Goal: Task Accomplishment & Management: Use online tool/utility

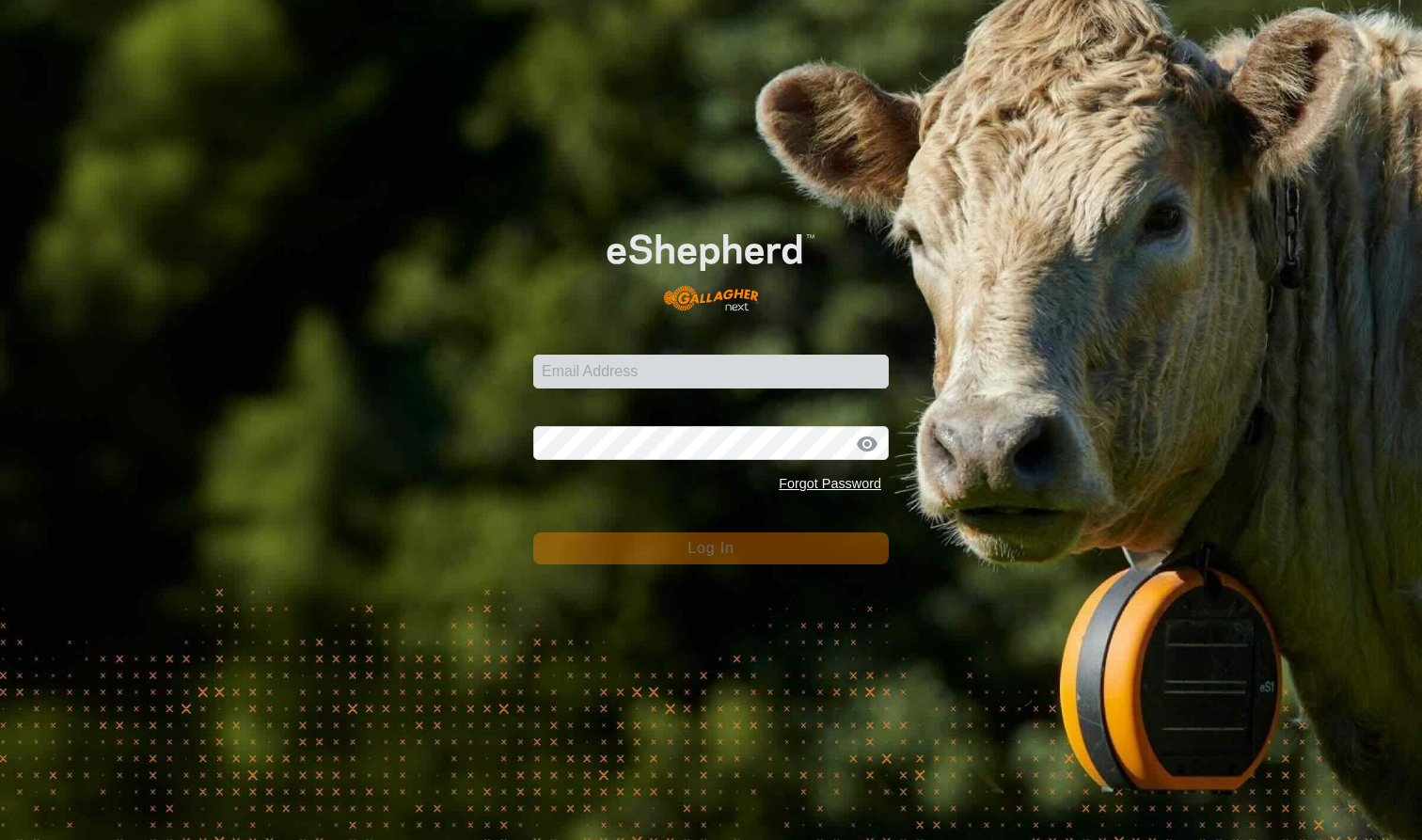
click at [581, 379] on input "Email Address" at bounding box center [711, 371] width 356 height 34
type input "[EMAIL_ADDRESS][DOMAIN_NAME]"
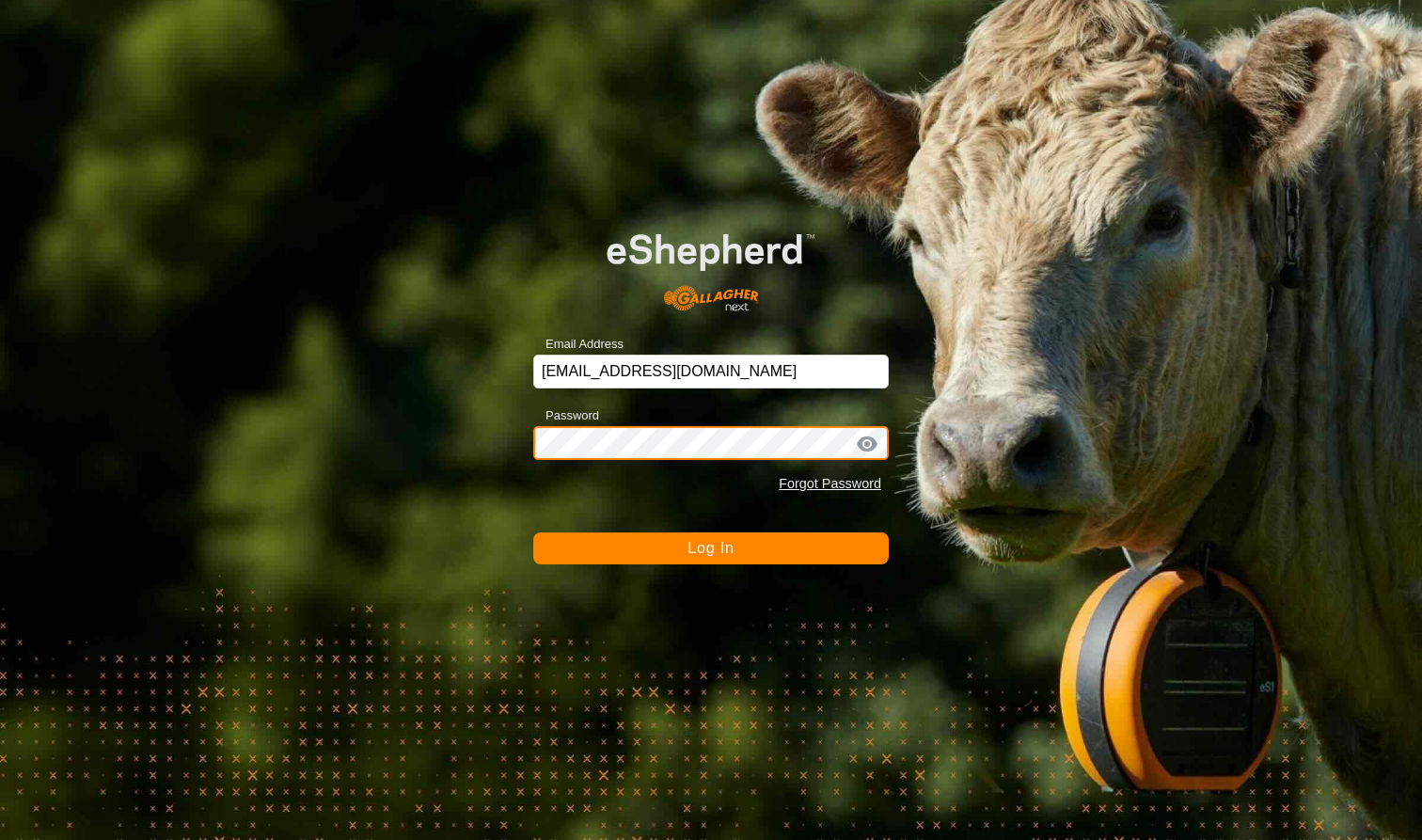
click at [711, 547] on button "Log In" at bounding box center [711, 548] width 356 height 32
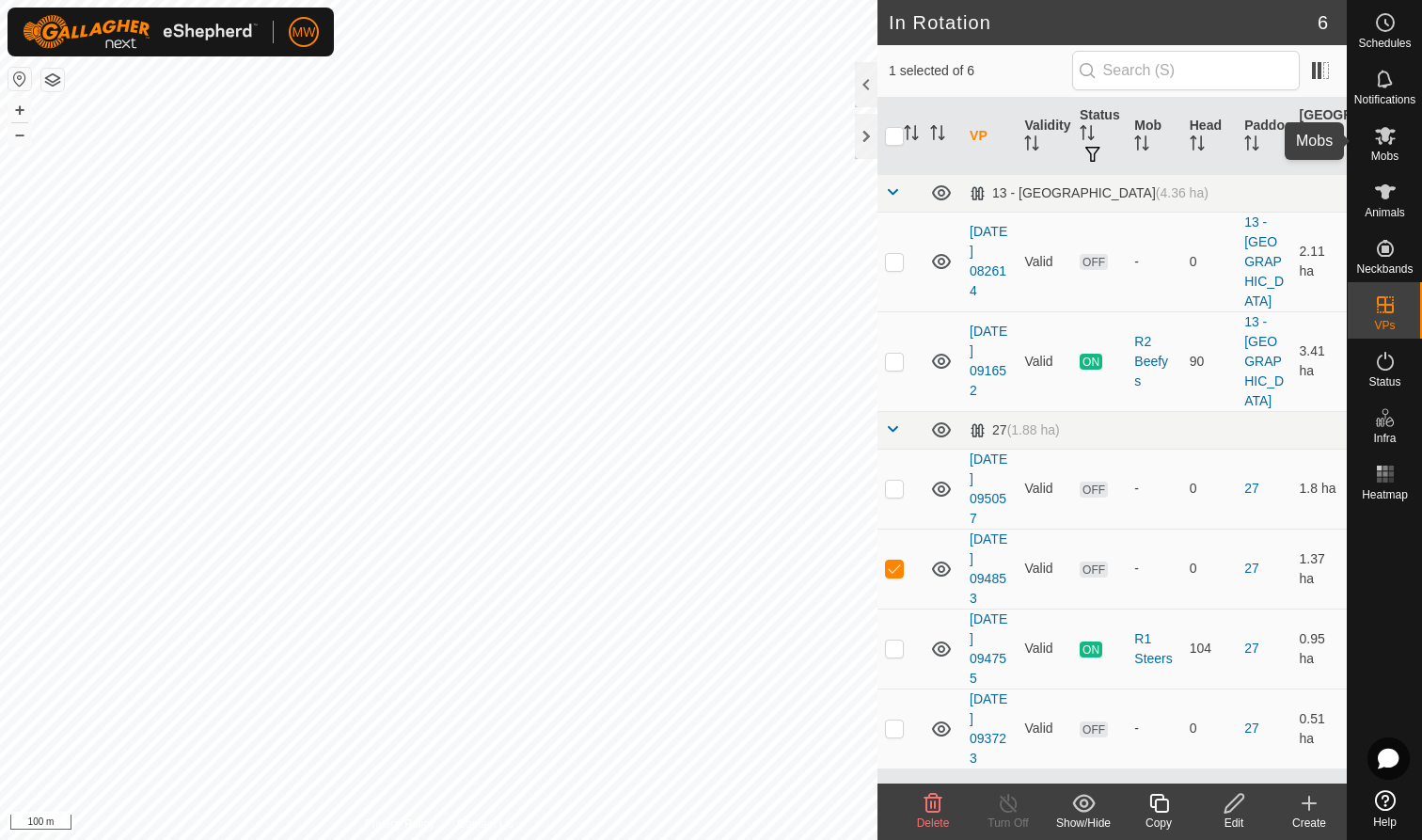
click at [1382, 145] on icon at bounding box center [1385, 135] width 22 height 22
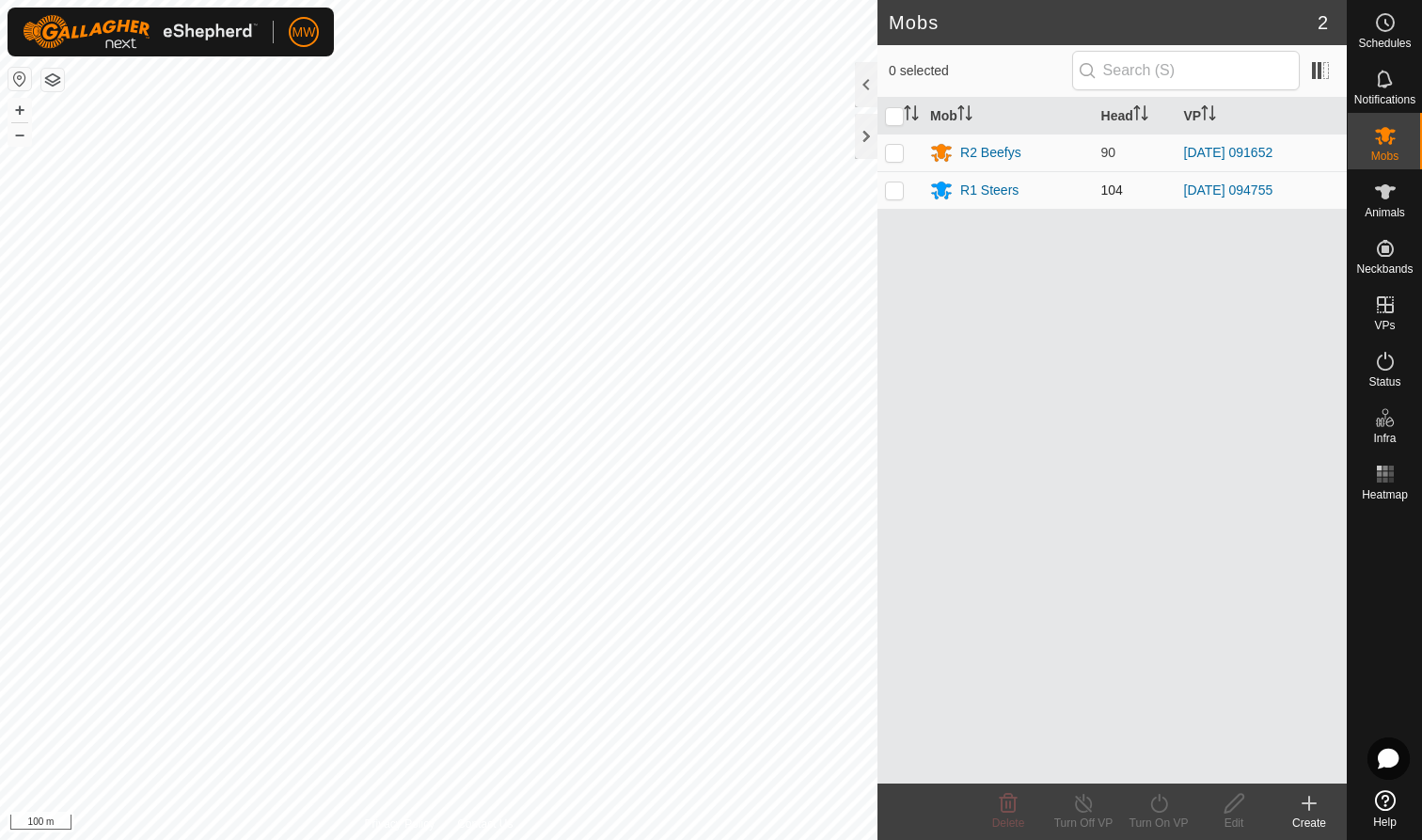
click at [894, 192] on p-checkbox at bounding box center [895, 190] width 19 height 15
checkbox input "true"
click at [1160, 805] on icon at bounding box center [1159, 802] width 23 height 22
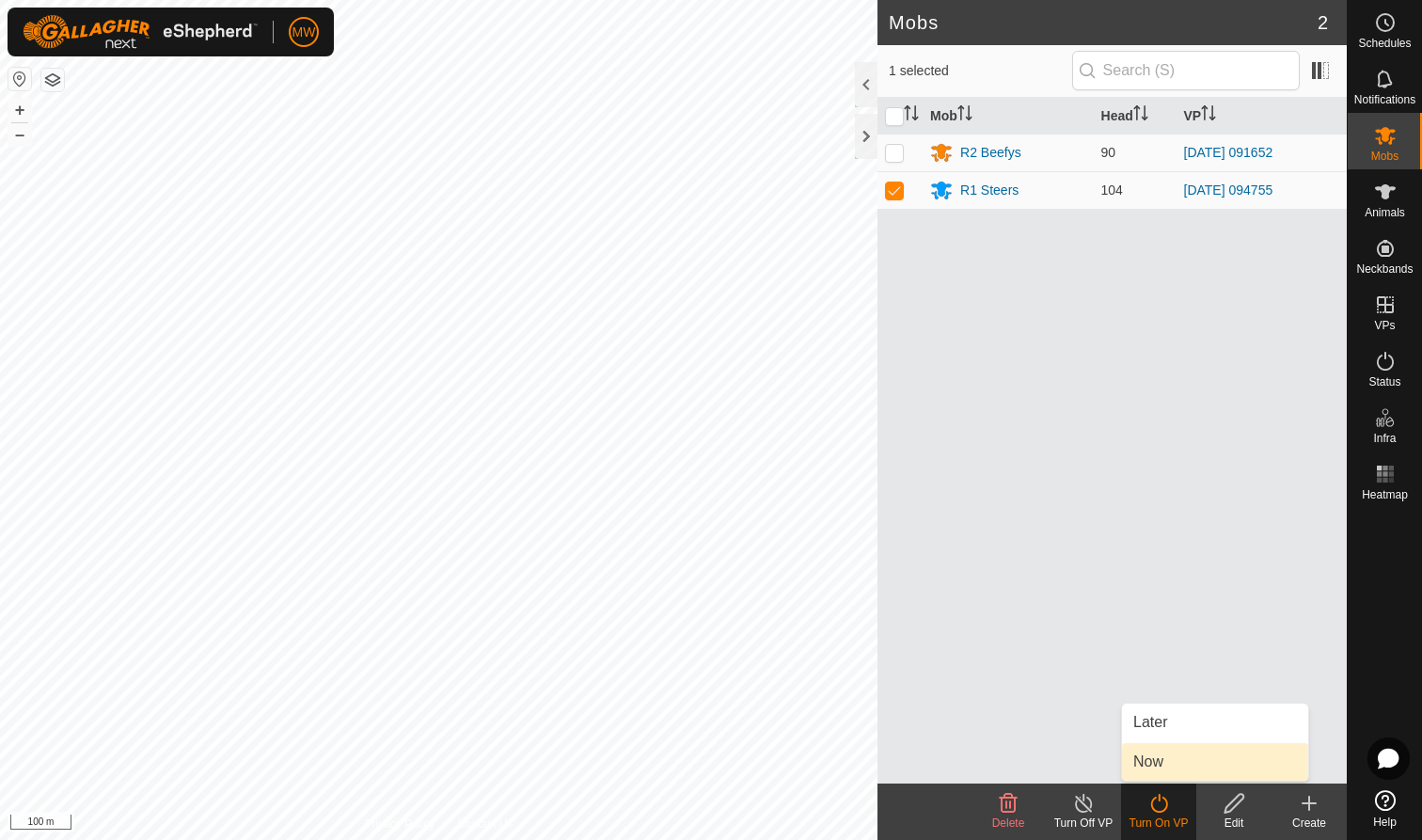
click at [1161, 756] on link "Now" at bounding box center [1215, 761] width 186 height 38
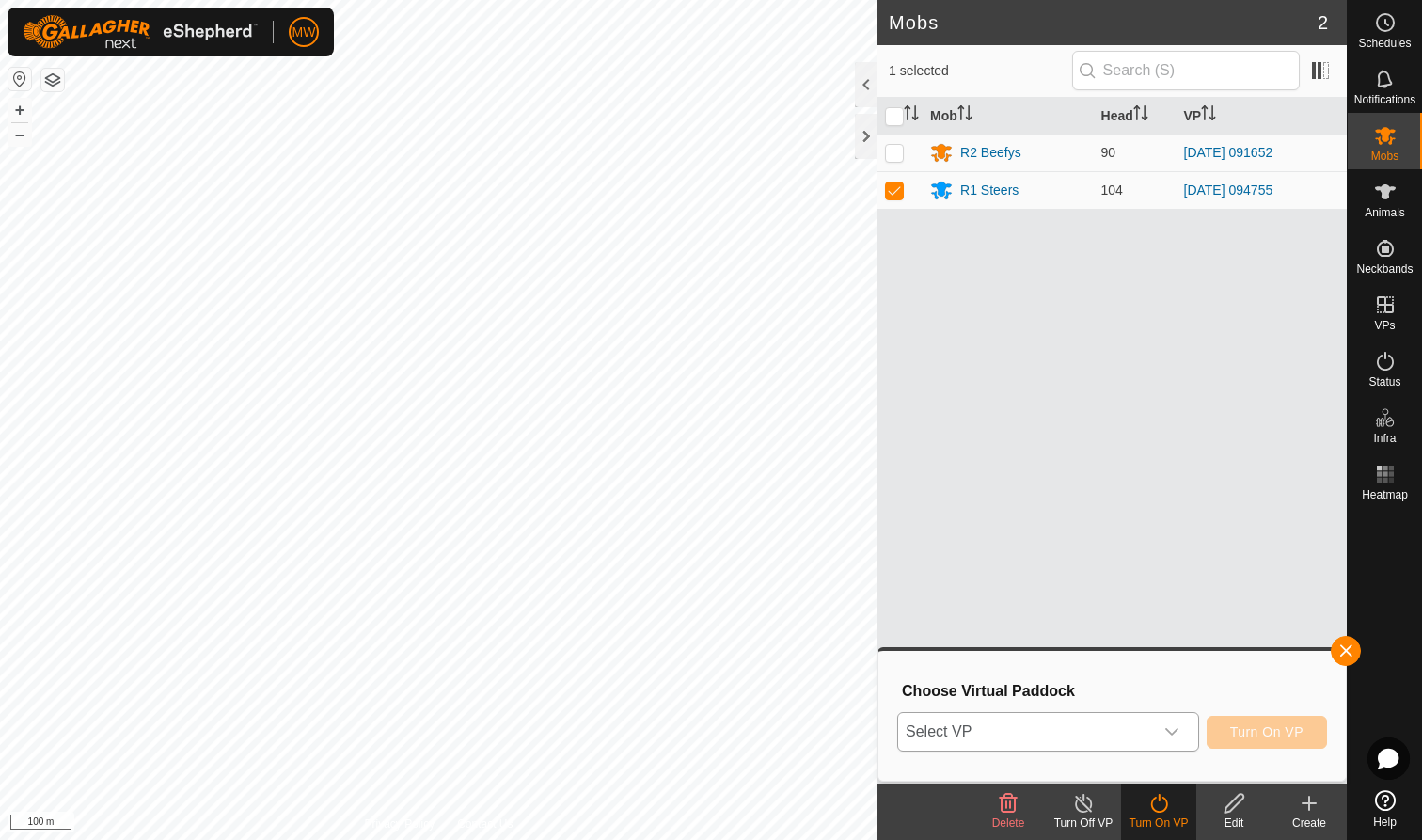
click at [1175, 734] on icon "dropdown trigger" at bounding box center [1172, 732] width 15 height 15
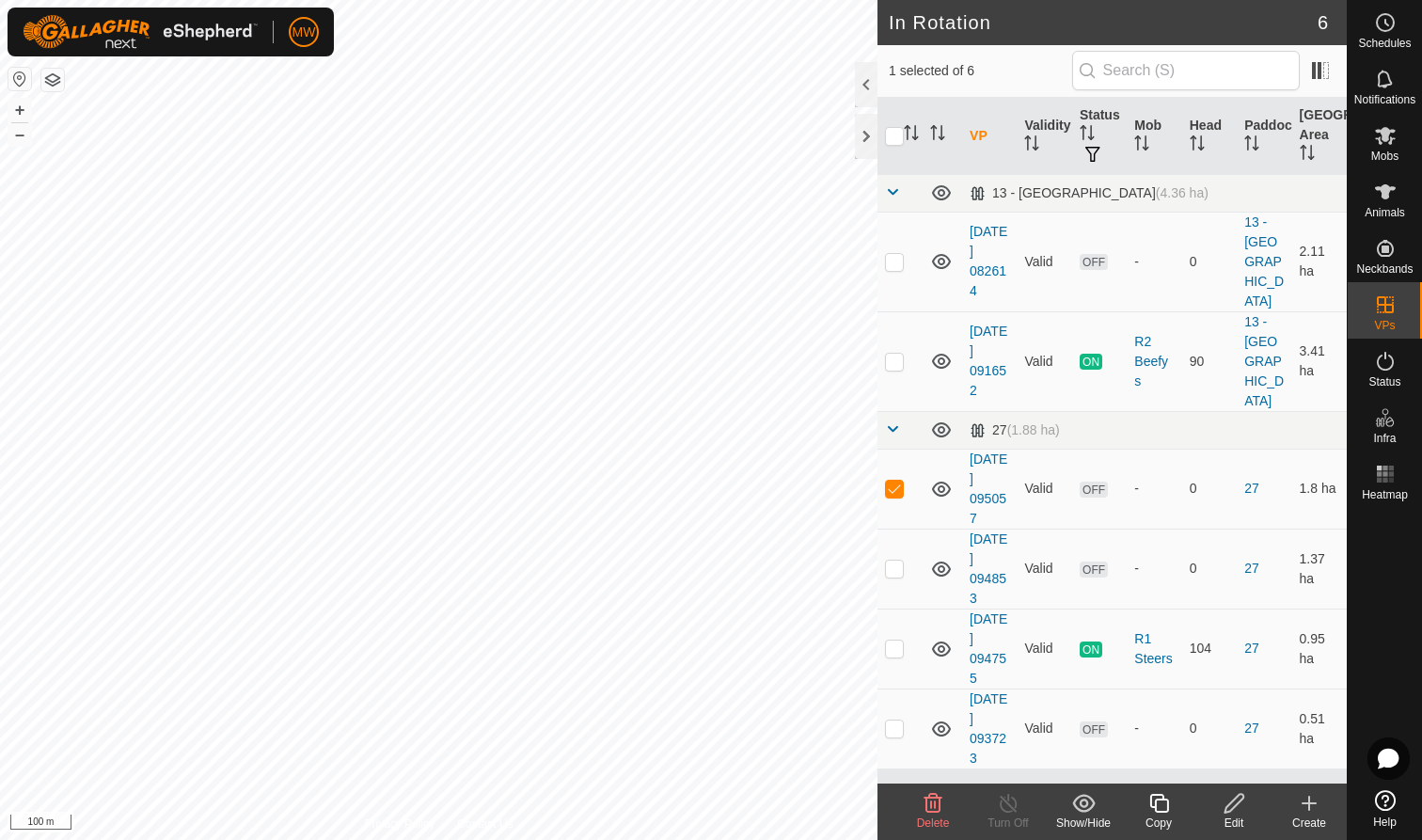
checkbox input "false"
checkbox input "true"
click at [1382, 143] on icon at bounding box center [1385, 135] width 22 height 22
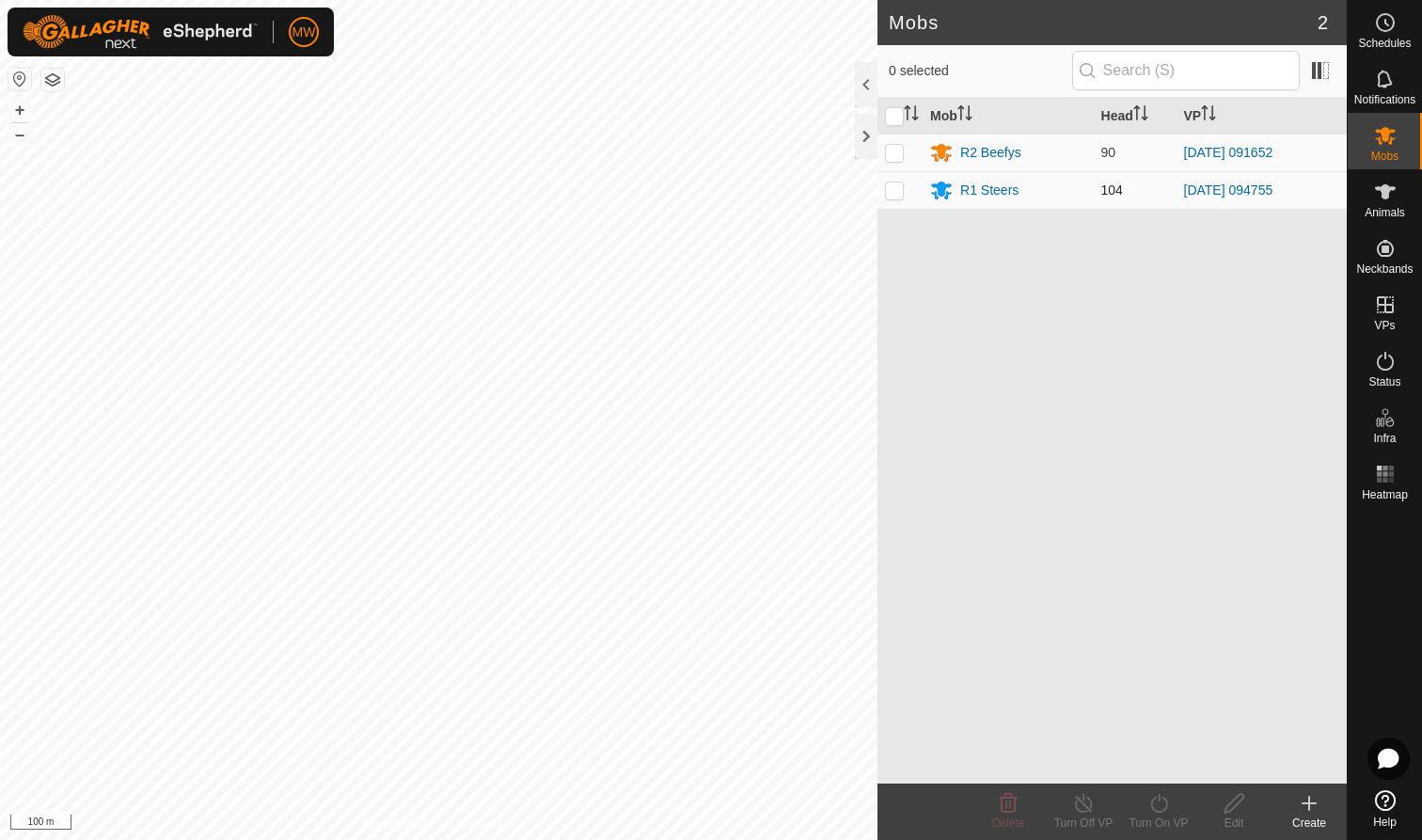
click at [895, 187] on p-checkbox at bounding box center [895, 190] width 19 height 15
checkbox input "true"
click at [1148, 810] on icon at bounding box center [1159, 802] width 23 height 22
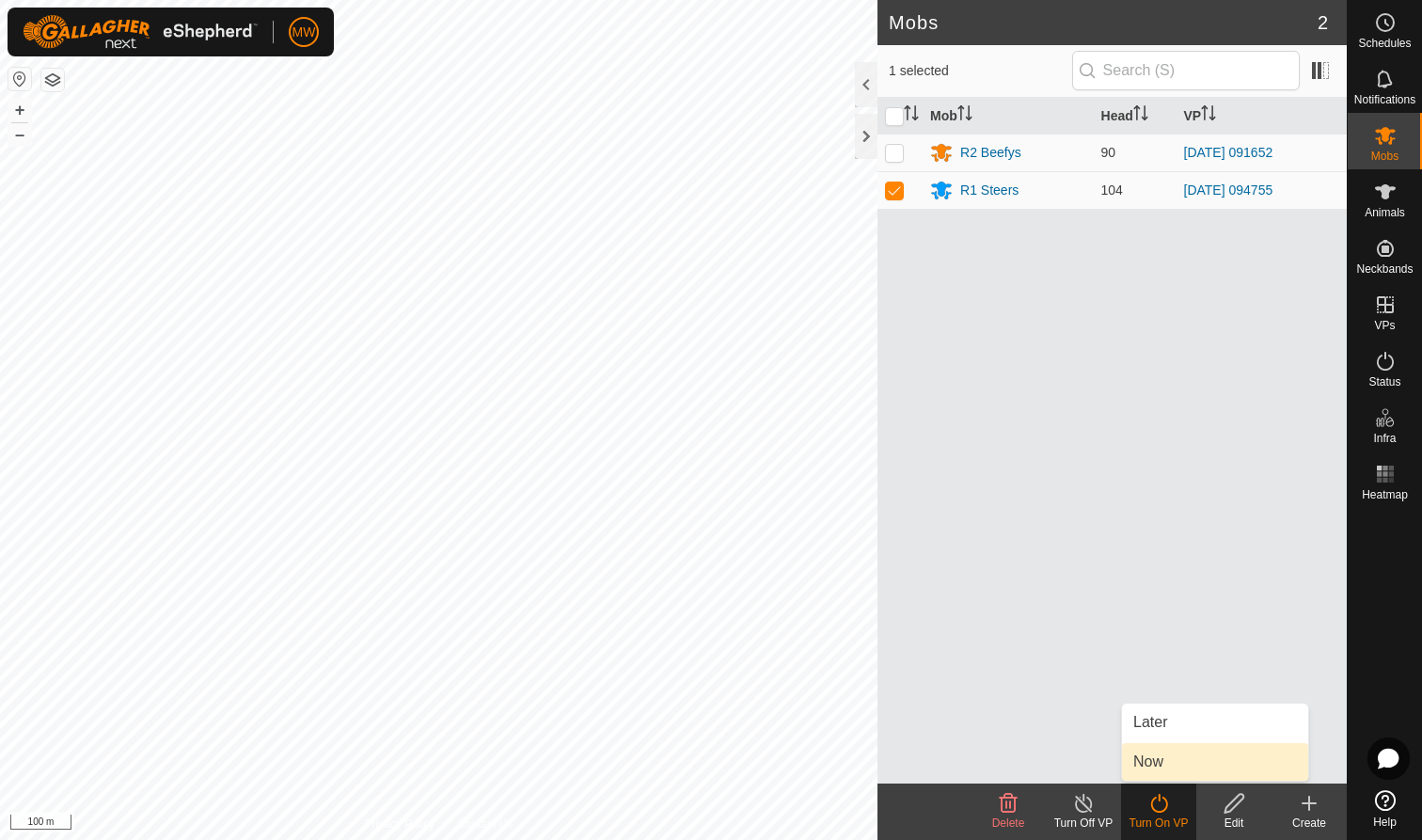
click at [1138, 757] on link "Now" at bounding box center [1215, 761] width 186 height 38
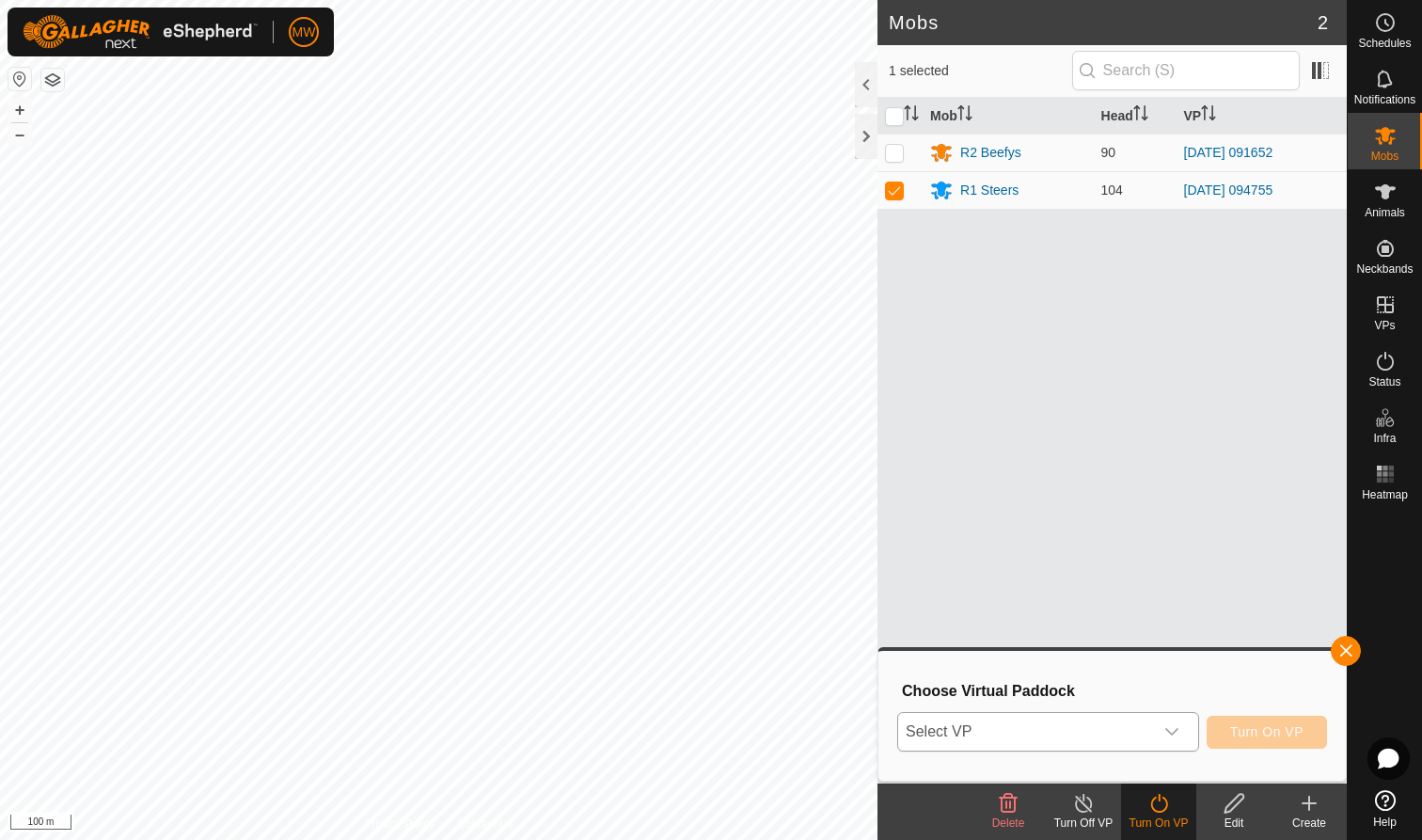
click at [1174, 728] on icon "dropdown trigger" at bounding box center [1172, 732] width 15 height 15
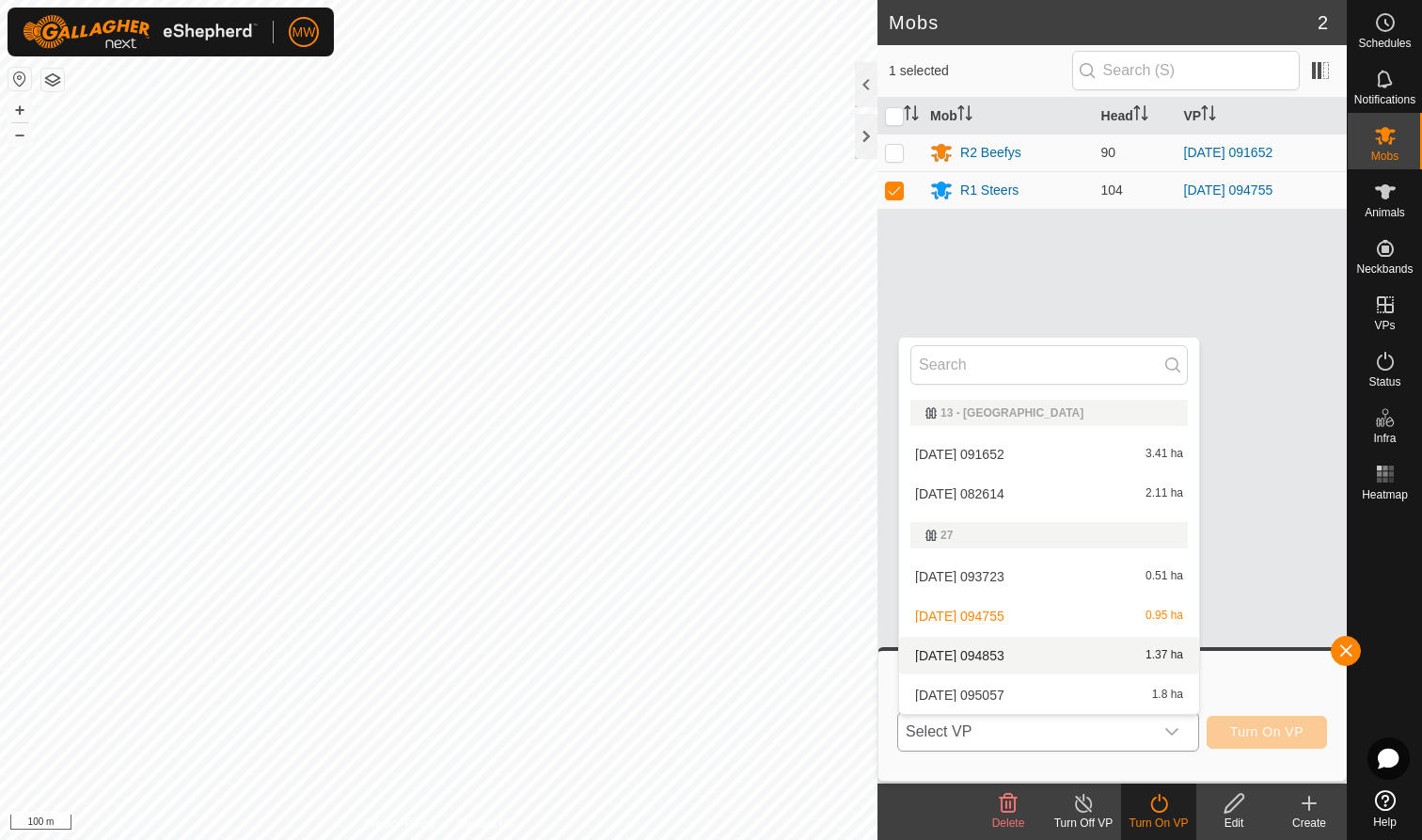
click at [992, 658] on li "[DATE] 094853 1.37 ha" at bounding box center [1050, 655] width 301 height 38
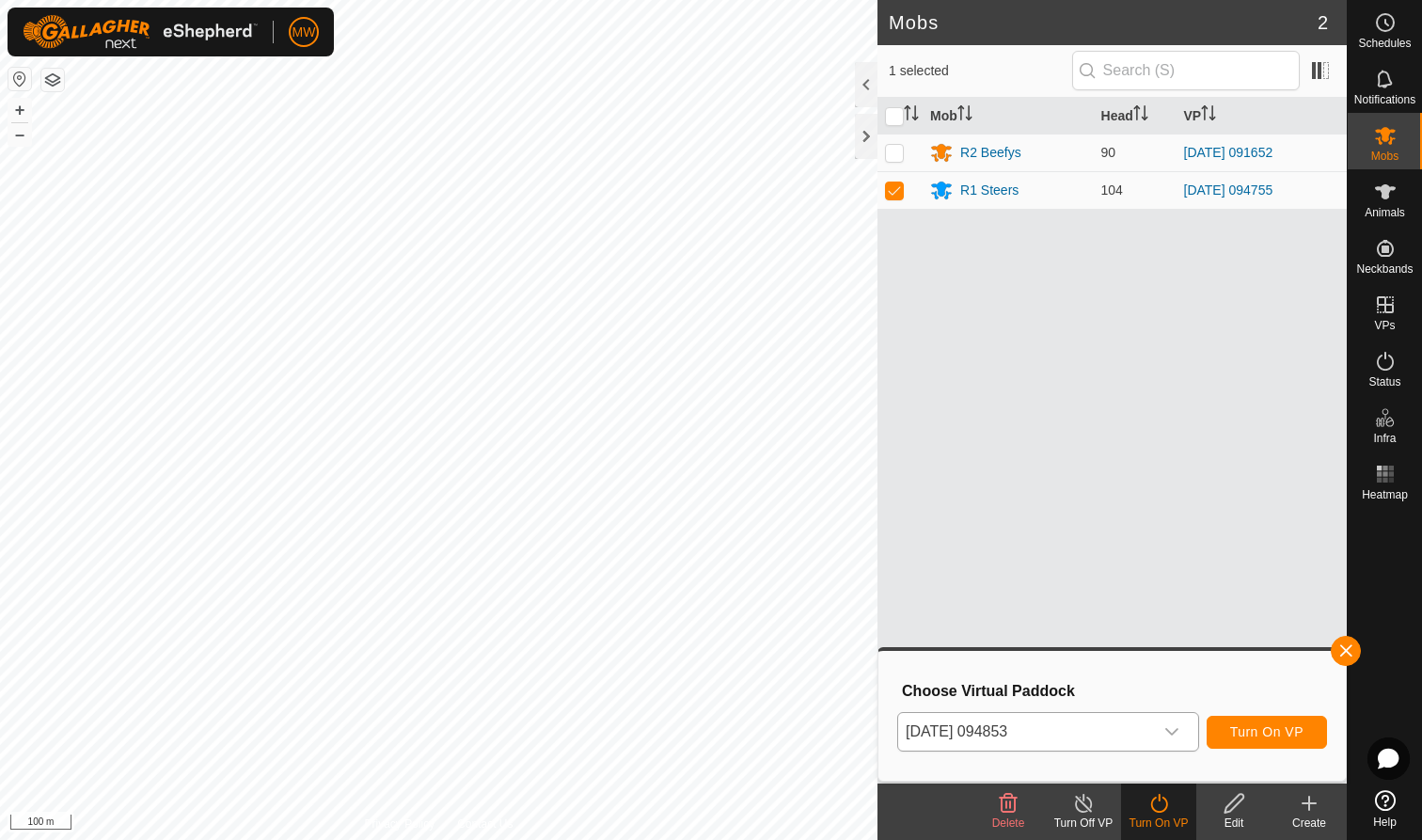
click at [1283, 730] on span "Turn On VP" at bounding box center [1267, 732] width 73 height 15
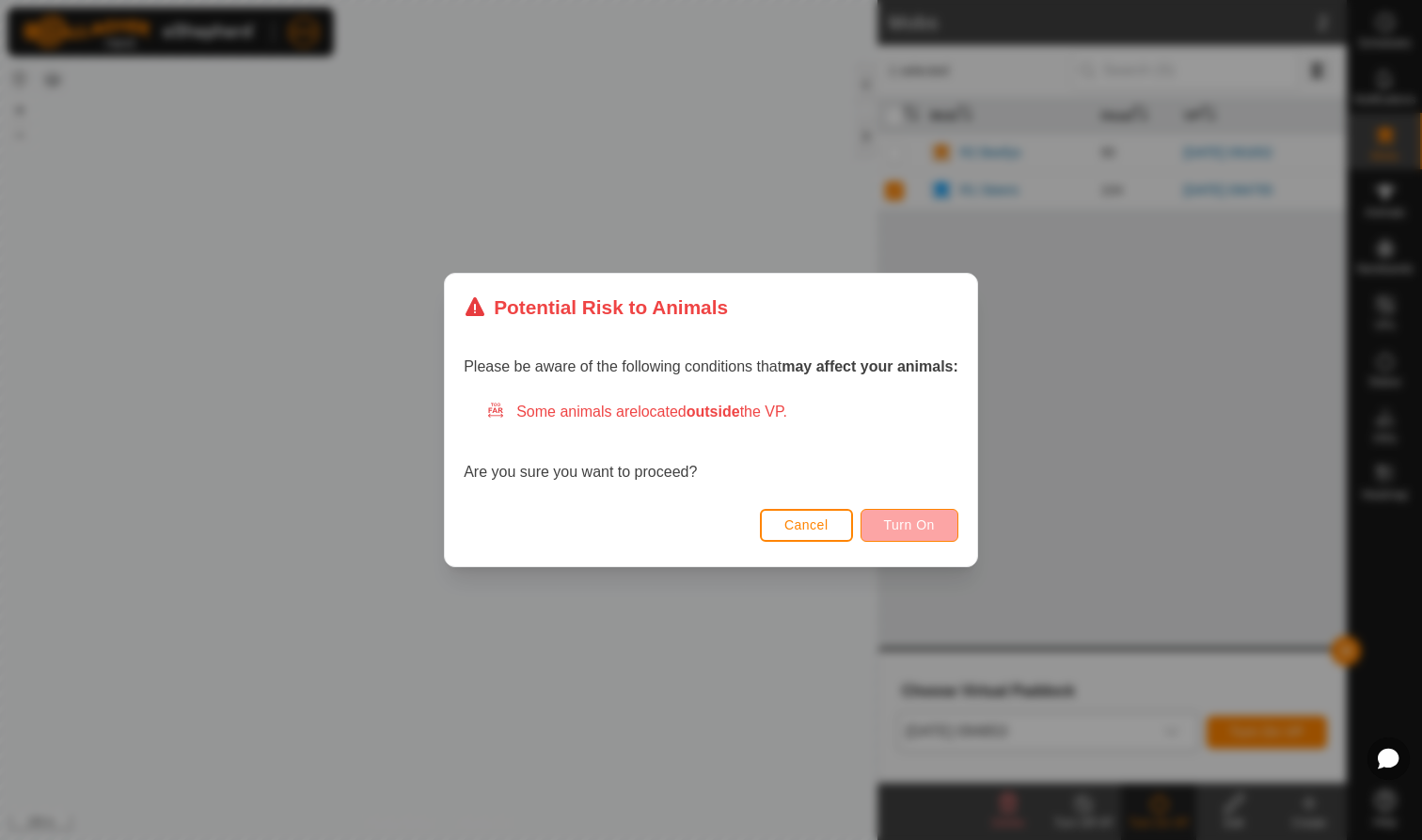
click at [904, 521] on span "Turn On" at bounding box center [909, 525] width 51 height 15
